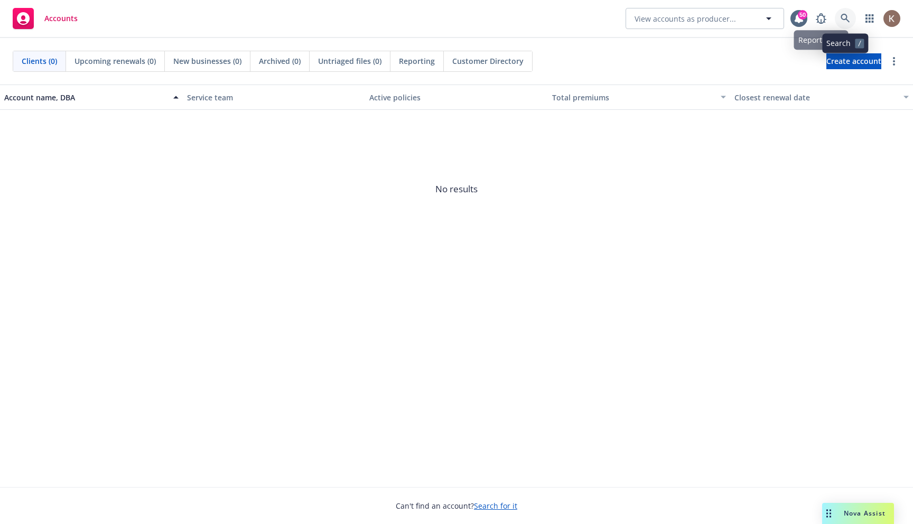
click at [844, 21] on icon at bounding box center [846, 19] width 10 height 10
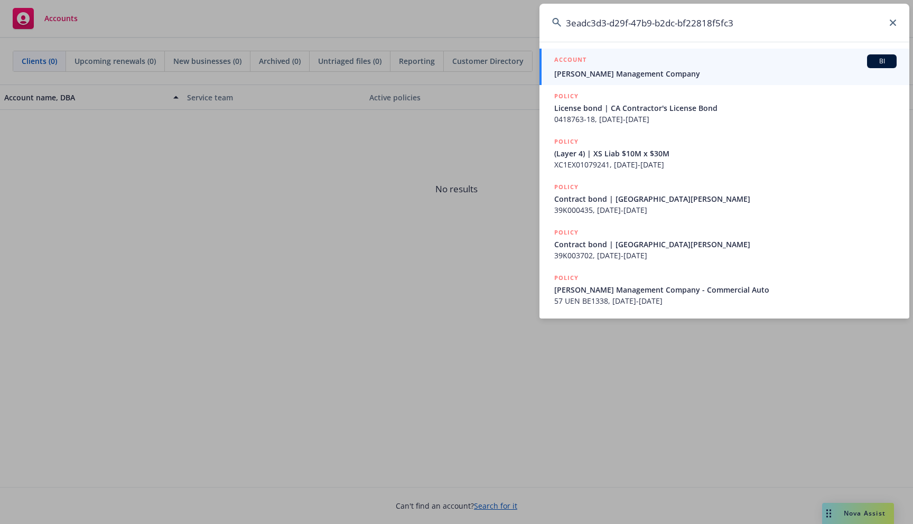
type input "3eadc3d3-d29f-47b9-b2dc-bf22818f5fc3"
click at [633, 68] on span "Karney Management Company" at bounding box center [725, 73] width 342 height 11
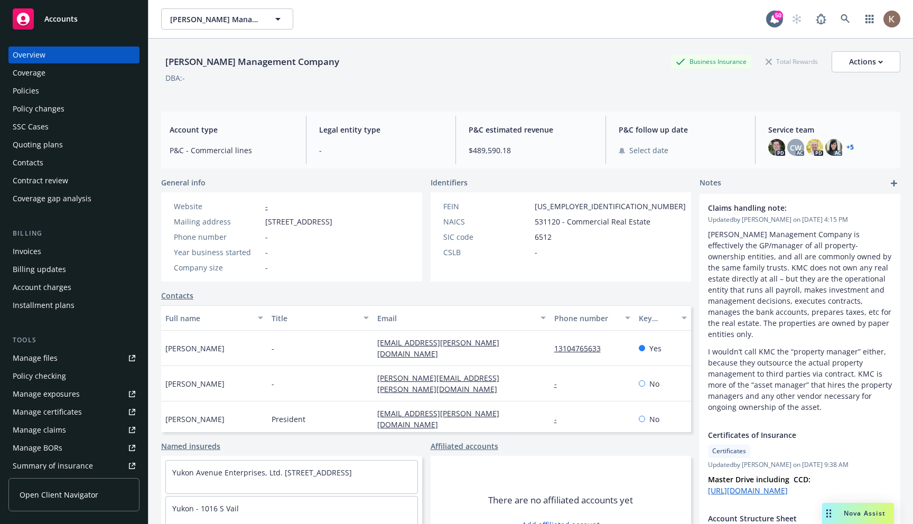
click at [95, 493] on span "Open Client Navigator" at bounding box center [59, 494] width 79 height 11
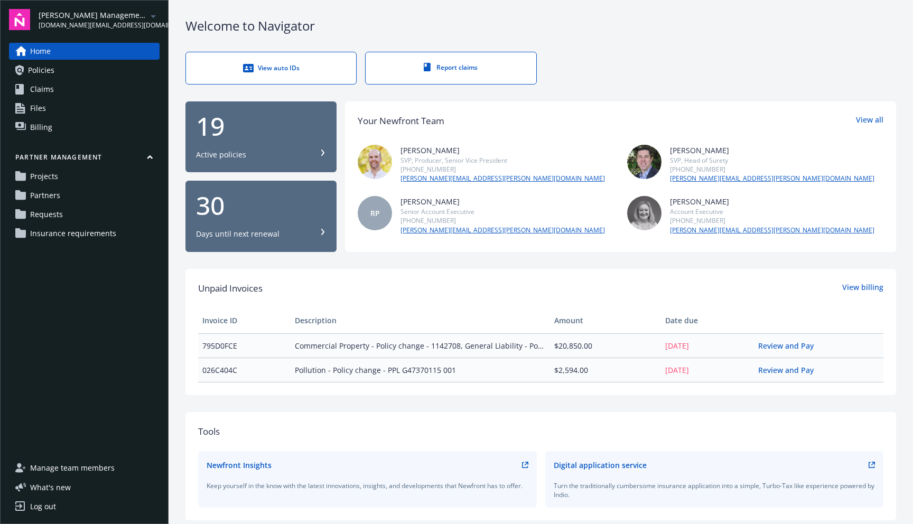
click at [52, 237] on span "Insurance requirements" at bounding box center [73, 233] width 86 height 17
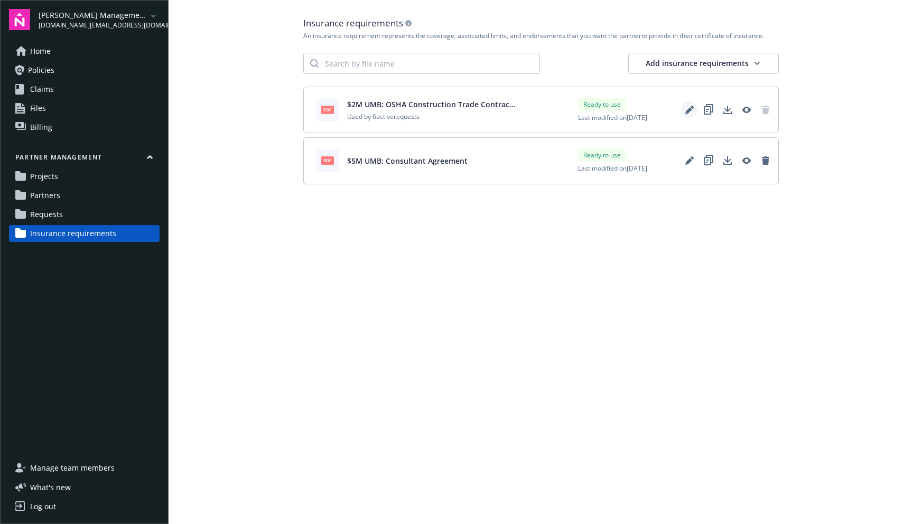
click at [690, 114] on icon "Edit" at bounding box center [689, 110] width 8 height 8
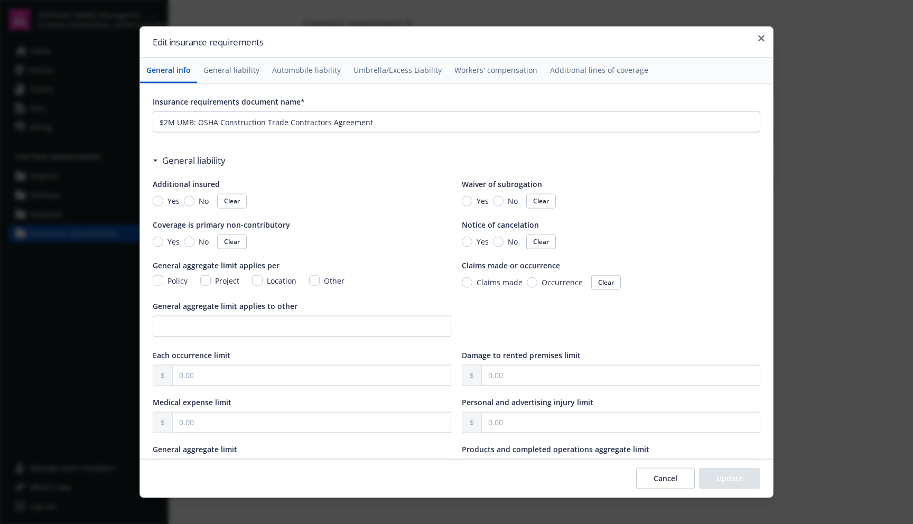
click at [759, 38] on icon "button" at bounding box center [761, 38] width 6 height 6
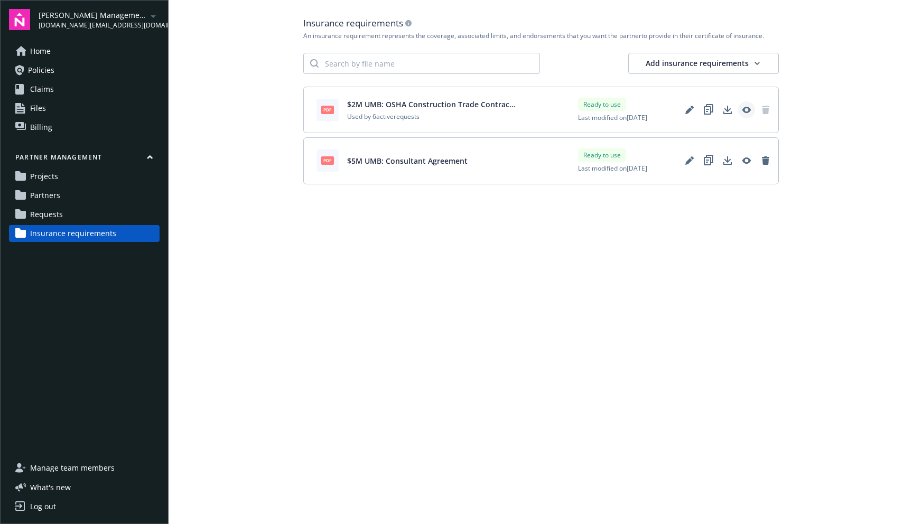
click at [751, 110] on link "View" at bounding box center [746, 109] width 17 height 17
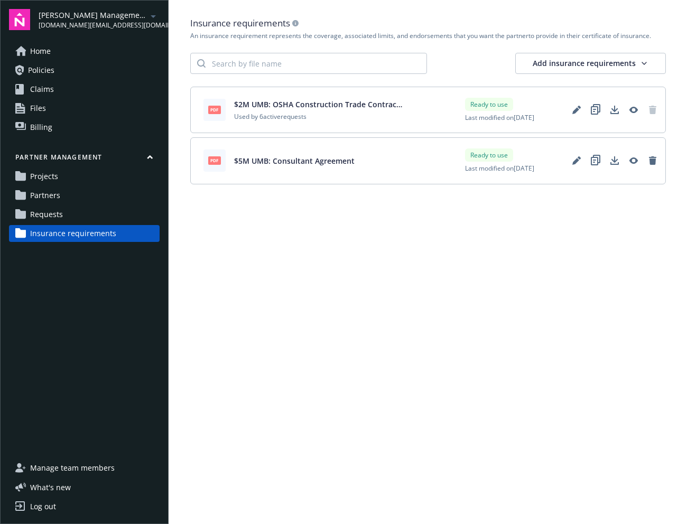
click at [510, 312] on main "Insurance requirements An insurance requirement represents the coverage, associ…" at bounding box center [428, 262] width 518 height 524
click at [443, 443] on main "Insurance requirements An insurance requirement represents the coverage, associ…" at bounding box center [428, 262] width 518 height 524
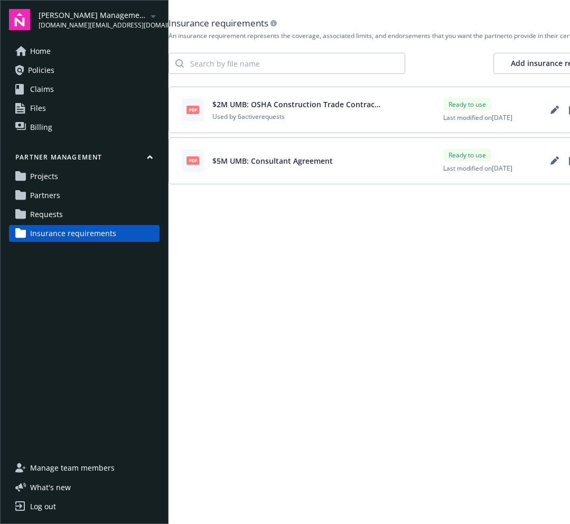
click at [364, 289] on main "Insurance requirements An insurance requirement represents the coverage, associ…" at bounding box center [370, 262] width 402 height 524
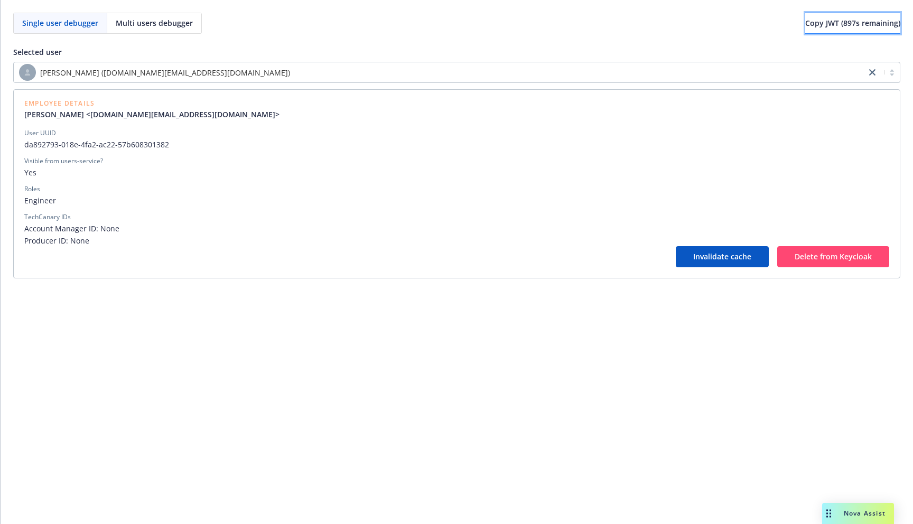
click at [862, 28] on span "Copy JWT ( 897 s remaining)" at bounding box center [852, 23] width 95 height 10
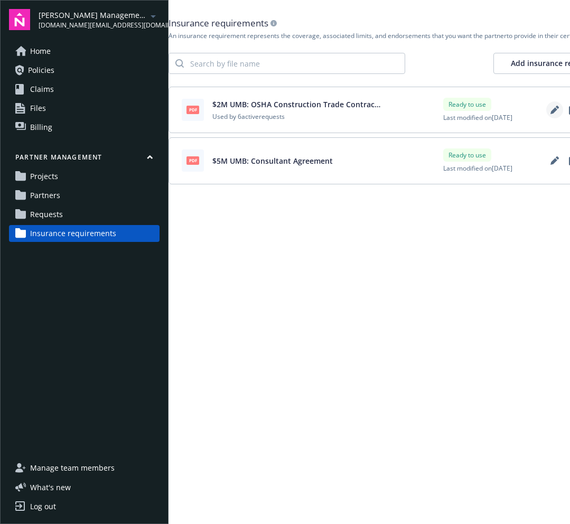
click at [555, 115] on link "Edit" at bounding box center [554, 109] width 17 height 17
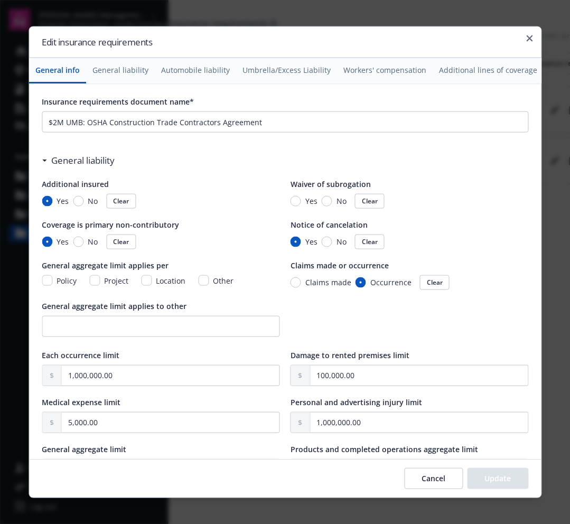
click at [528, 42] on div "Edit insurance requirements" at bounding box center [285, 42] width 512 height 31
click at [530, 34] on div "Edit insurance requirements" at bounding box center [285, 42] width 512 height 31
click at [527, 40] on icon "button" at bounding box center [529, 38] width 6 height 6
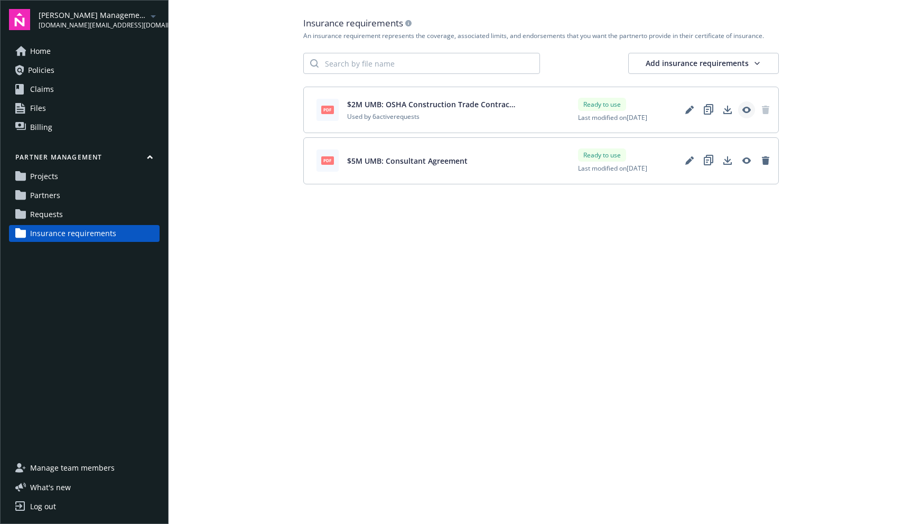
click at [570, 110] on icon "View" at bounding box center [746, 110] width 8 height 6
click at [570, 106] on icon "View" at bounding box center [746, 110] width 8 height 8
click at [570, 160] on icon "View" at bounding box center [746, 160] width 8 height 8
